Goal: Navigation & Orientation: Go to known website

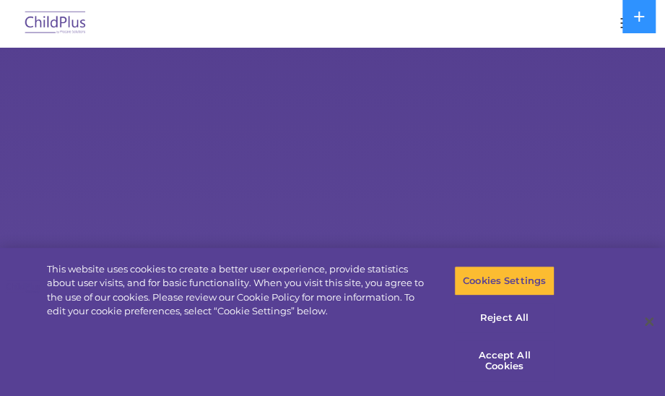
select select "MEDIUM"
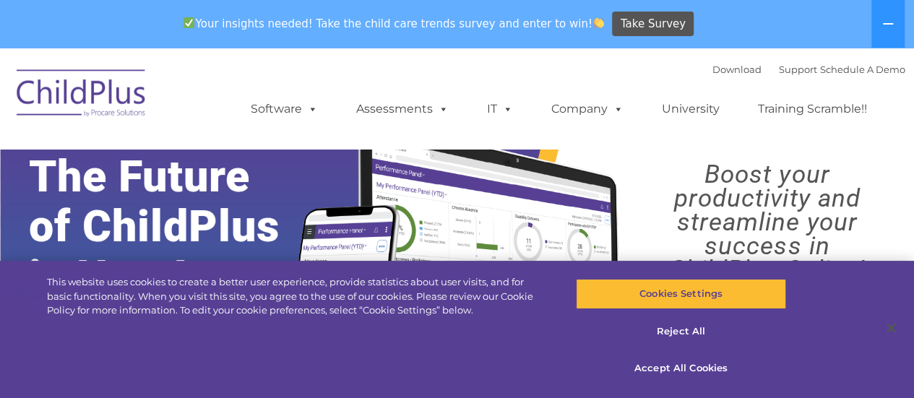
click at [116, 109] on img at bounding box center [81, 95] width 145 height 72
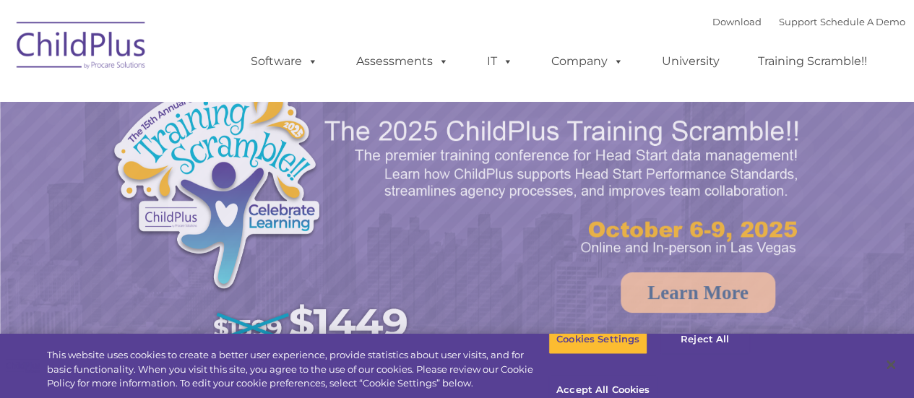
select select "MEDIUM"
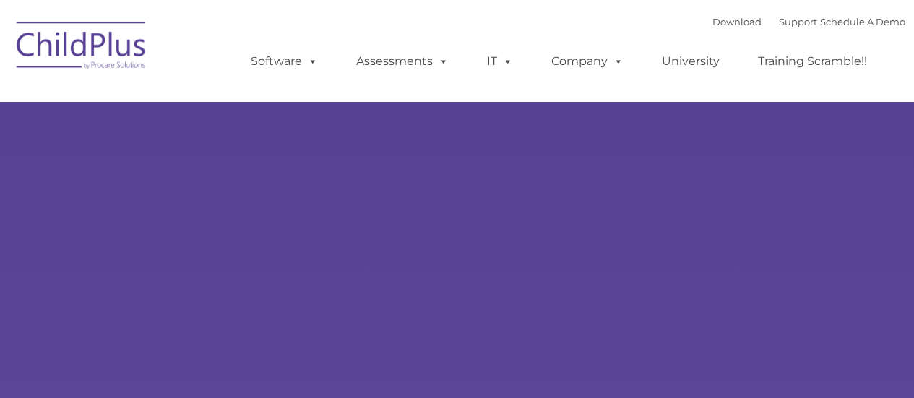
type input ""
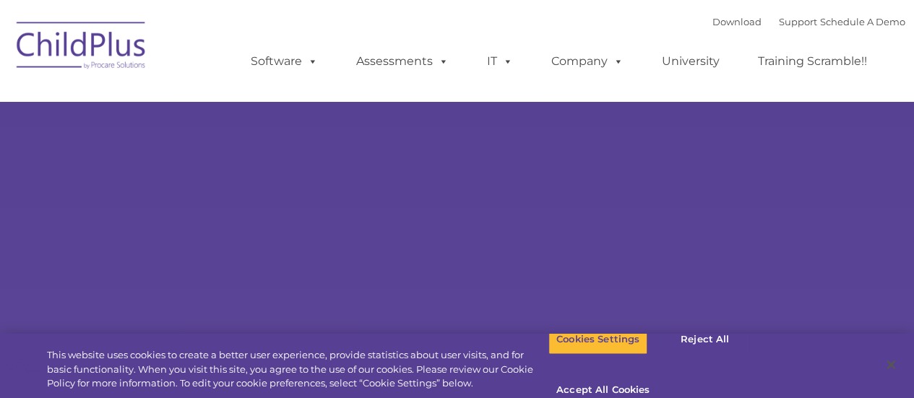
select select "MEDIUM"
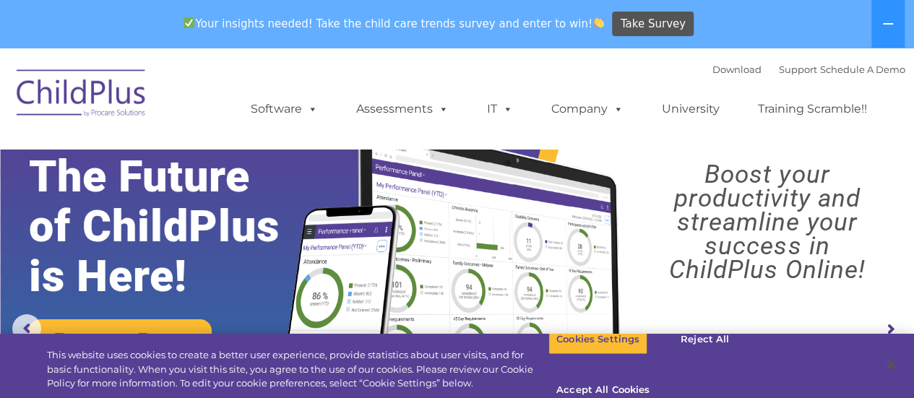
click at [129, 98] on img at bounding box center [81, 95] width 145 height 72
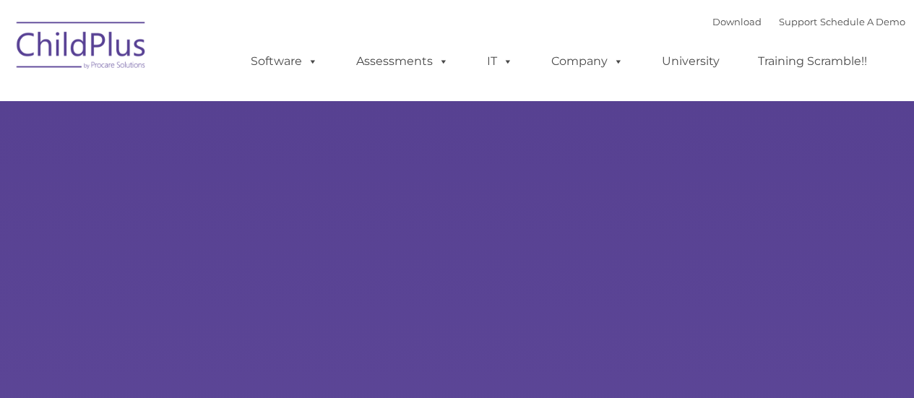
type input ""
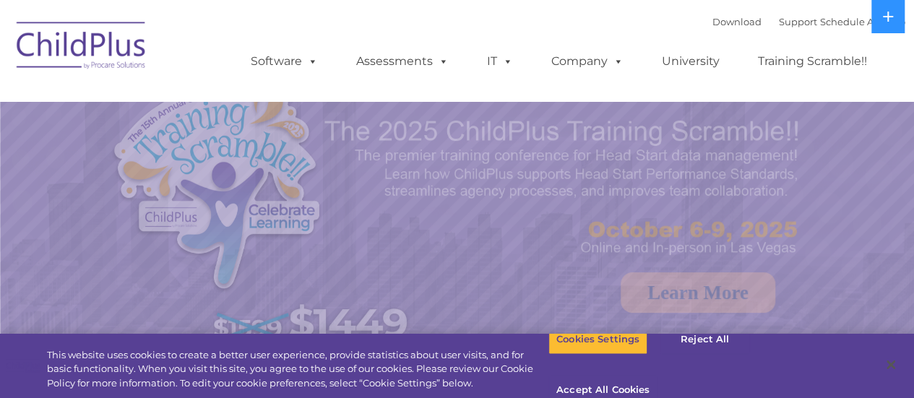
select select "MEDIUM"
